Goal: Task Accomplishment & Management: Complete application form

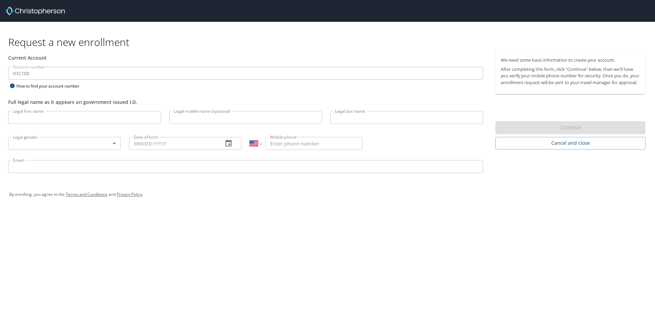
select select "US"
click at [60, 116] on input "Legal first name" at bounding box center [84, 117] width 153 height 13
type input "Xiantuo"
type input "W"
select select "US"
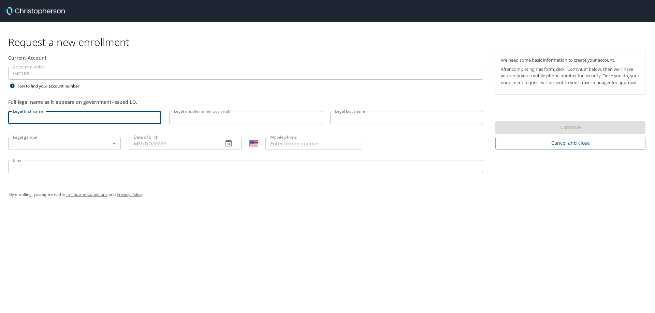
click at [86, 114] on input "Legal first name" at bounding box center [84, 117] width 153 height 13
type input "Xiantuo"
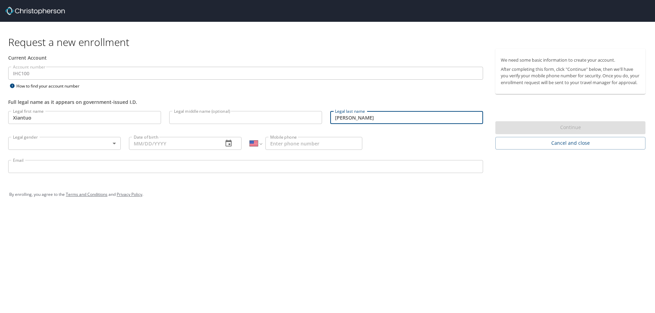
type input "[PERSON_NAME]"
click at [87, 138] on body "Request a new enrollment Current Account Account number IHC100 Account number H…" at bounding box center [327, 156] width 655 height 313
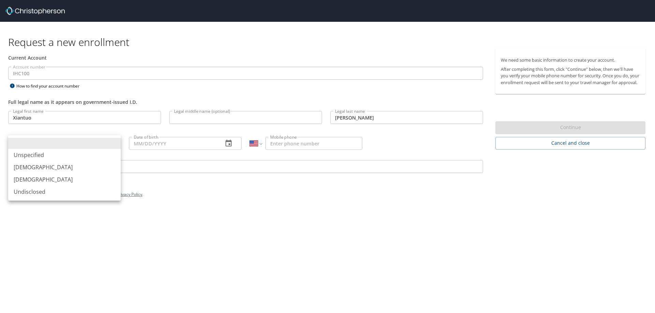
click at [84, 170] on li "[DEMOGRAPHIC_DATA]" at bounding box center [64, 167] width 113 height 12
type input "[DEMOGRAPHIC_DATA]"
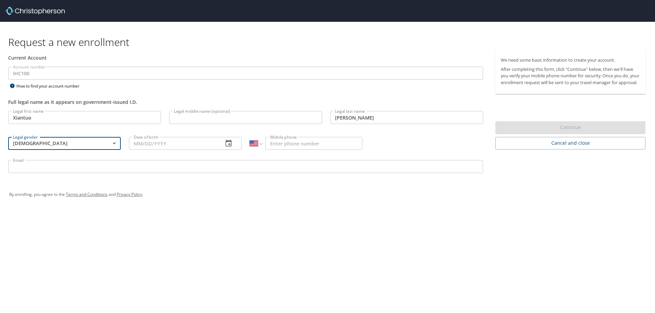
click at [285, 143] on input "Mobile phone" at bounding box center [313, 143] width 97 height 13
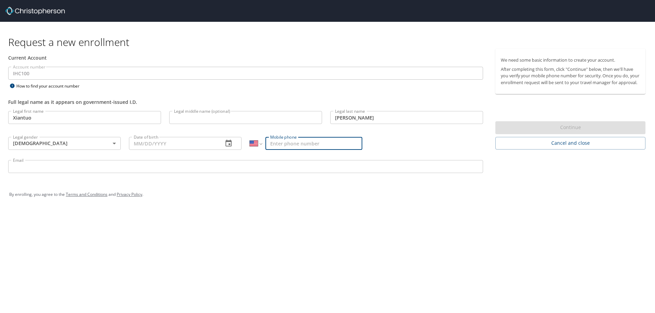
click at [133, 143] on input "Date of birth" at bounding box center [173, 143] width 89 height 13
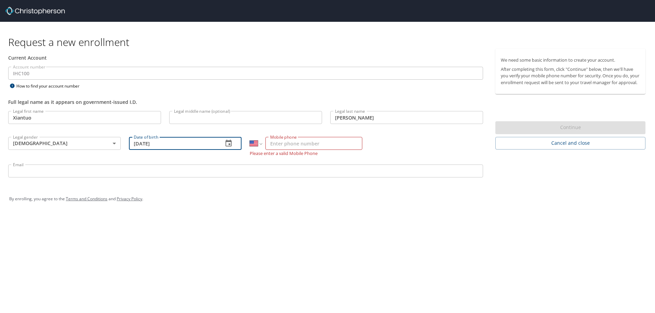
type input "[DATE]"
click at [276, 141] on input "Mobile phone" at bounding box center [313, 143] width 97 height 13
type input "[PHONE_NUMBER]"
click at [261, 168] on input "Email" at bounding box center [245, 171] width 475 height 13
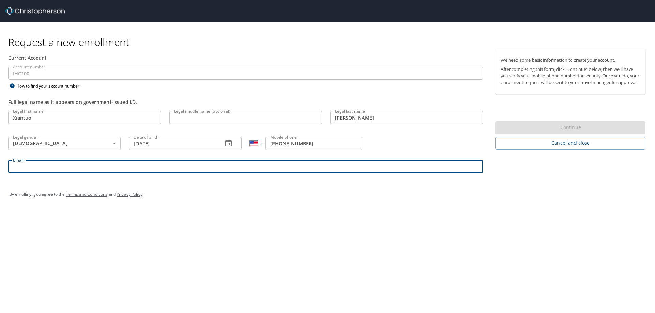
click at [105, 163] on input "Email" at bounding box center [245, 166] width 475 height 13
click at [105, 165] on input "Email" at bounding box center [245, 166] width 475 height 13
type input "[EMAIL_ADDRESS][DOMAIN_NAME]"
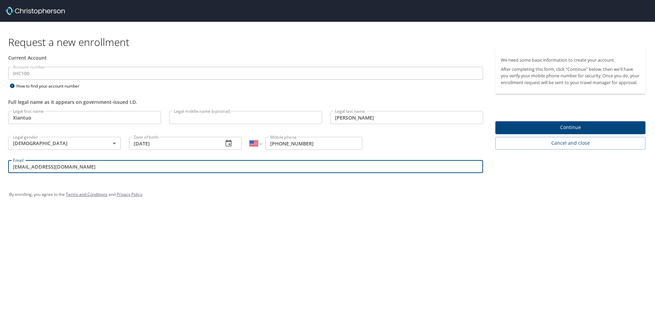
click at [515, 132] on span "Continue" at bounding box center [569, 127] width 139 height 9
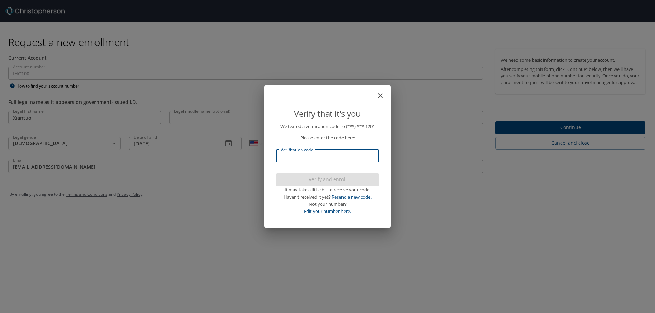
click at [350, 153] on input "Verification code" at bounding box center [327, 156] width 103 height 13
click at [337, 157] on input "Verification code" at bounding box center [327, 156] width 103 height 13
type input "3"
type input "036504"
click at [334, 179] on span "Verify and enroll" at bounding box center [327, 180] width 92 height 9
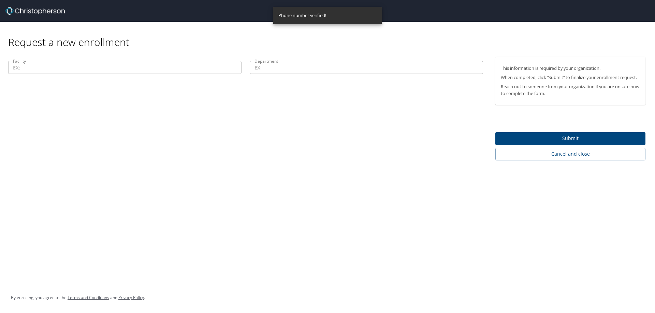
click at [170, 72] on input "Facility" at bounding box center [124, 67] width 233 height 13
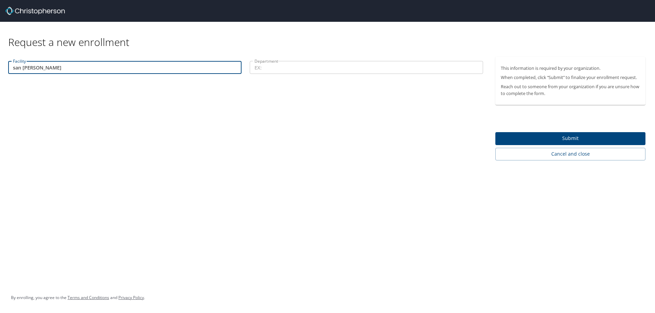
drag, startPoint x: 57, startPoint y: 66, endPoint x: 0, endPoint y: 61, distance: 56.9
click at [0, 61] on div "Facility san [PERSON_NAME] Facility Department Department" at bounding box center [245, 109] width 491 height 104
type input "San [PERSON_NAME] Oncology"
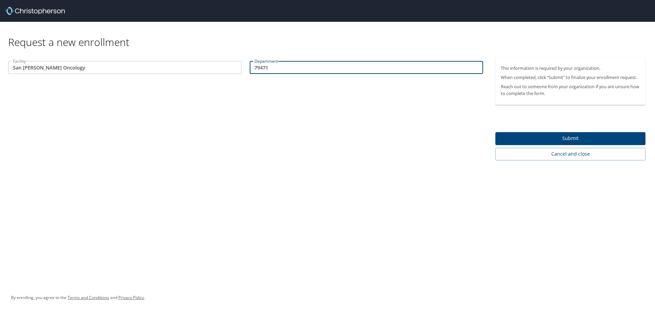
type input "79471"
click at [517, 140] on span "Submit" at bounding box center [569, 138] width 139 height 9
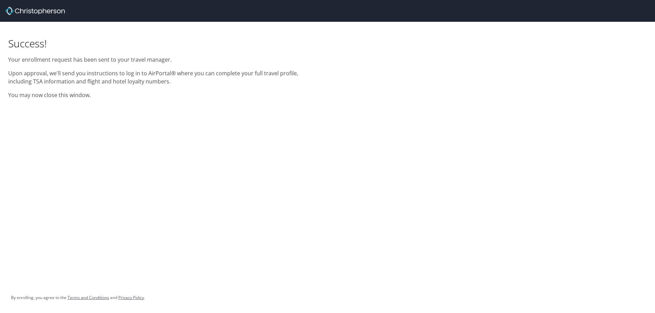
click at [61, 123] on div "Success! Your enrollment request has been sent to your travel manager. Upon app…" at bounding box center [327, 156] width 655 height 313
